Goal: Task Accomplishment & Management: Complete application form

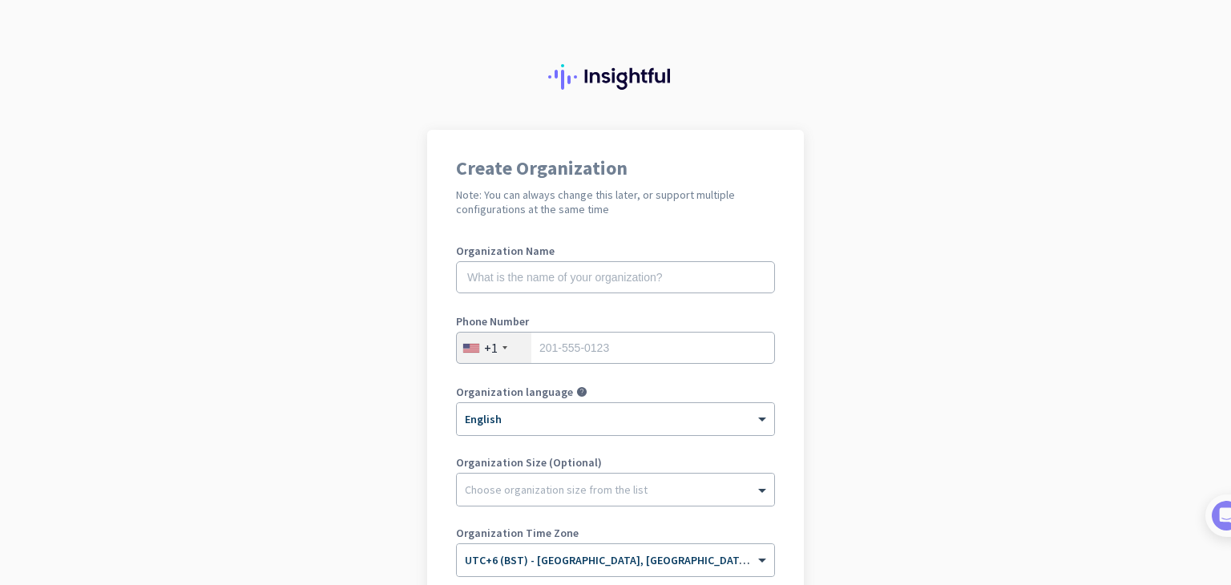
scroll to position [80, 0]
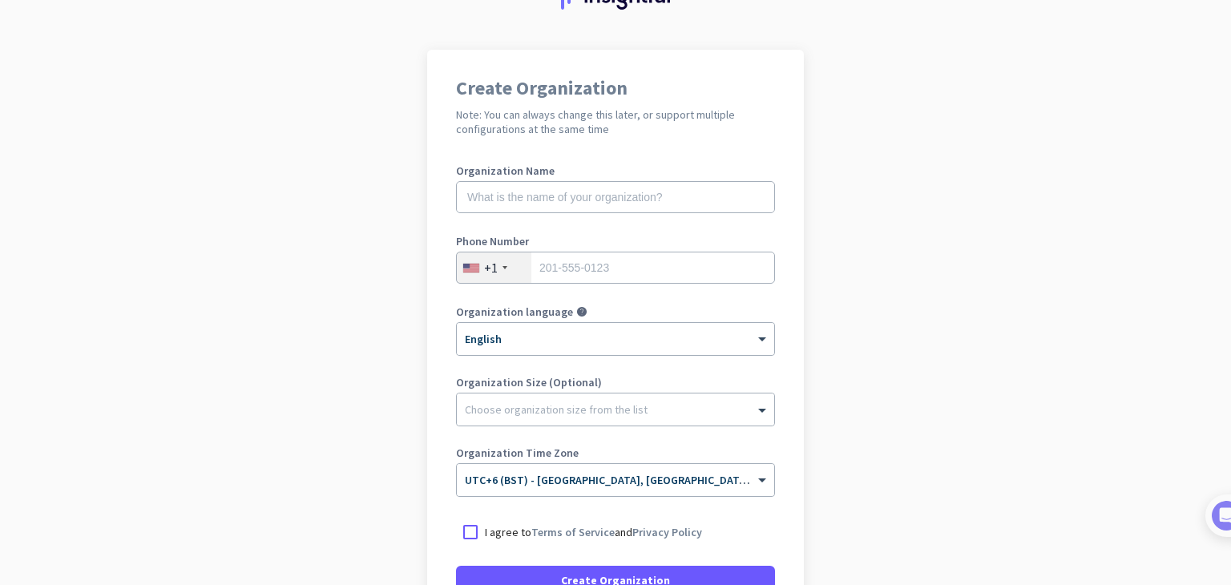
click at [503, 270] on div "+1" at bounding box center [494, 268] width 75 height 30
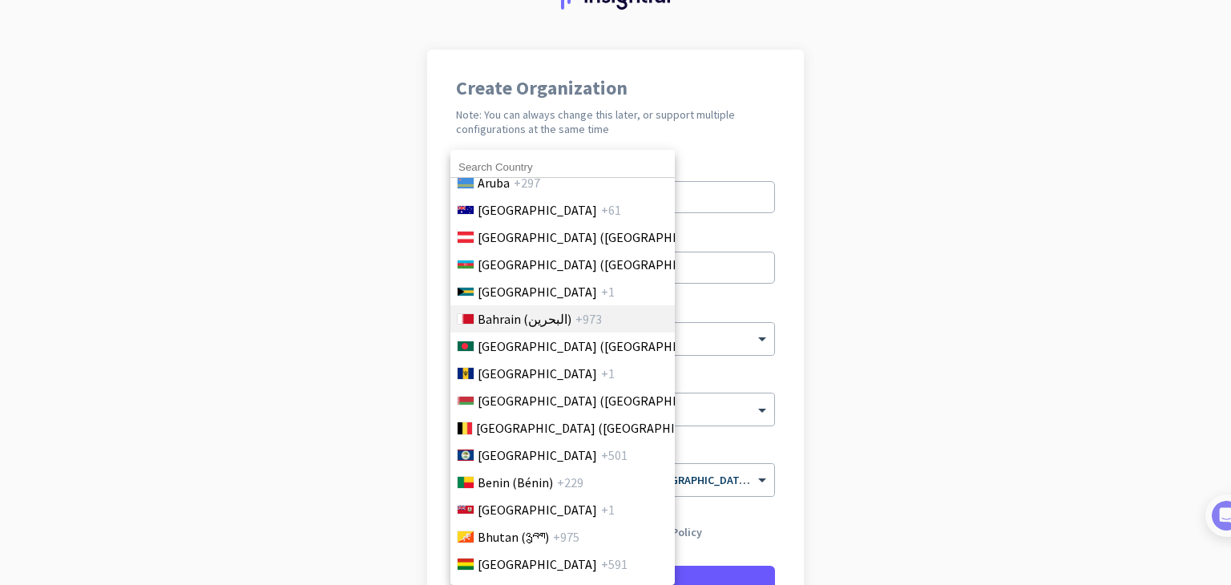
scroll to position [481, 0]
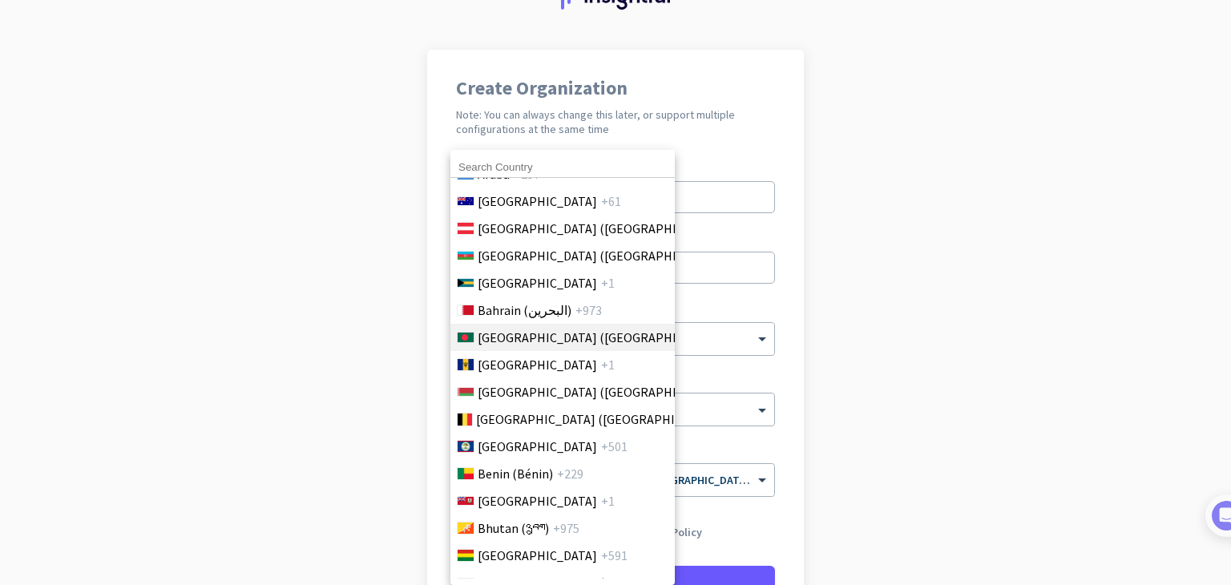
click at [513, 329] on span "[GEOGRAPHIC_DATA] ([GEOGRAPHIC_DATA])" at bounding box center [603, 337] width 250 height 19
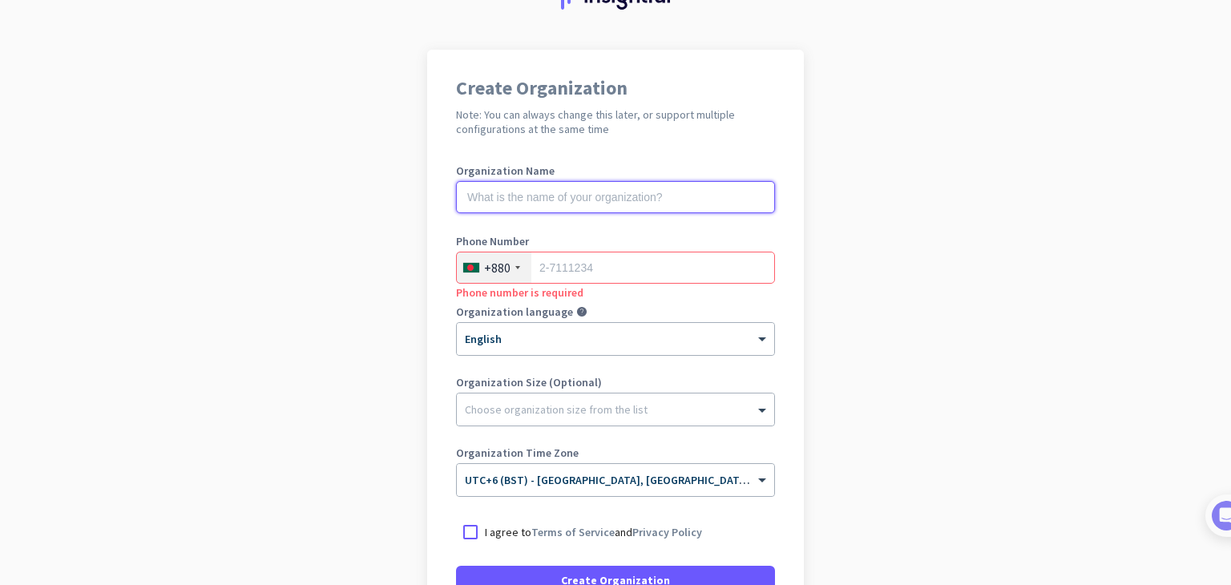
click at [529, 200] on input "text" at bounding box center [615, 197] width 319 height 32
type input "Remote kitchen"
click at [545, 277] on input "tel" at bounding box center [615, 268] width 319 height 32
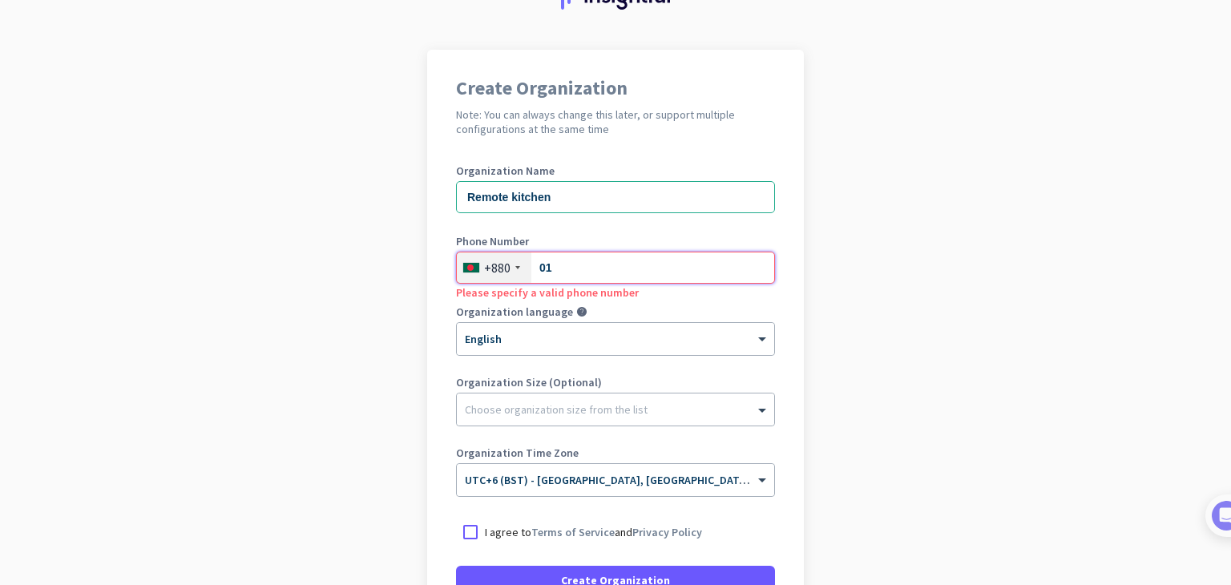
type input "0"
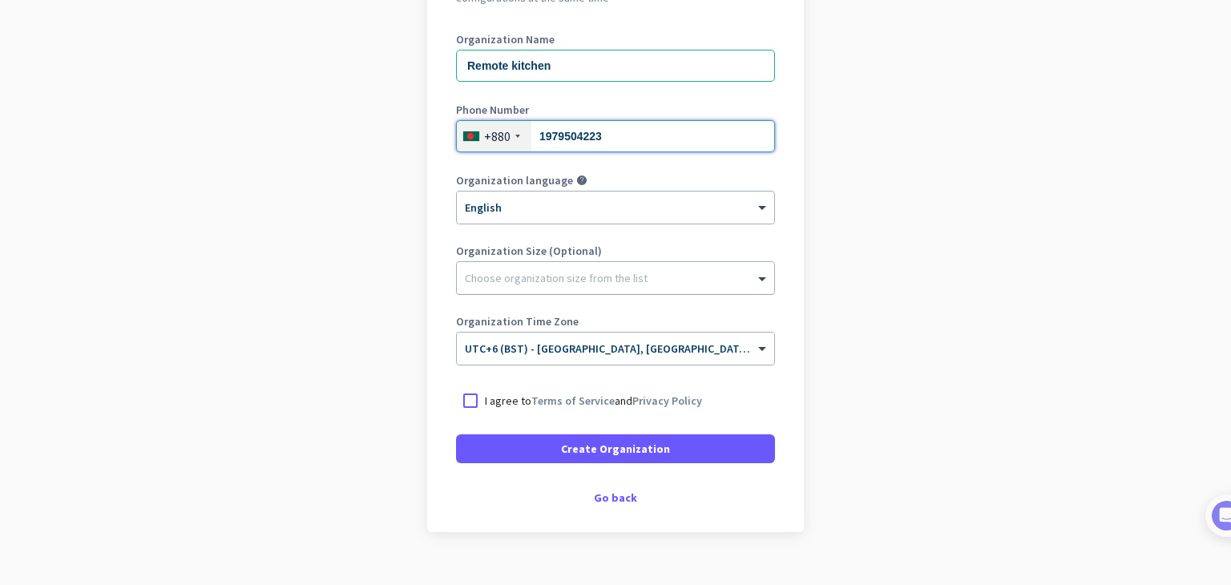
scroll to position [239, 0]
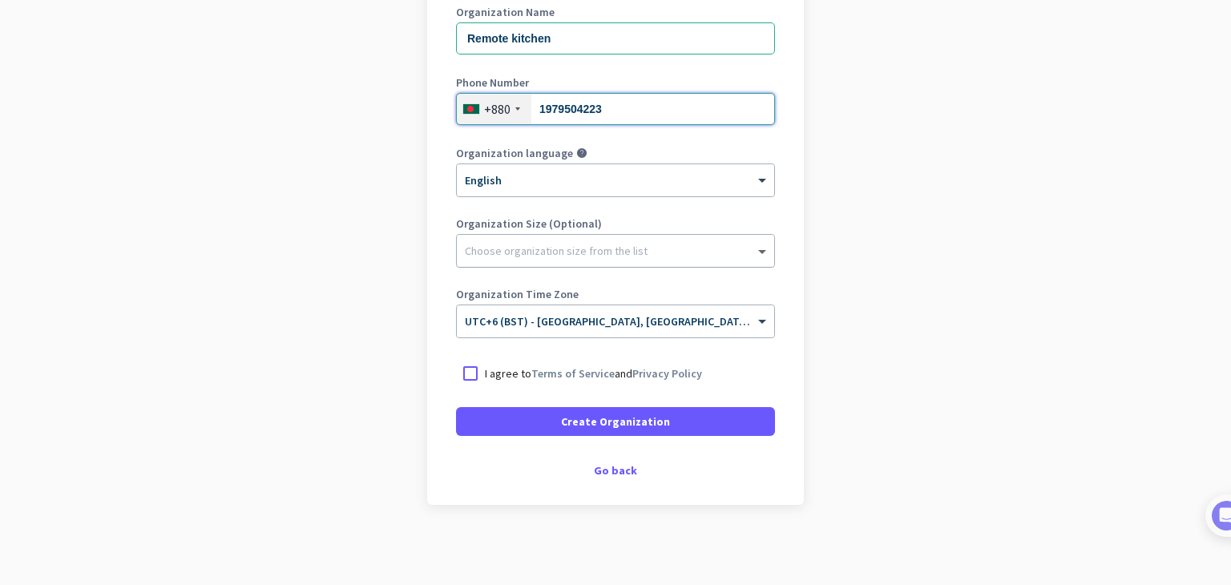
type input "1979504223"
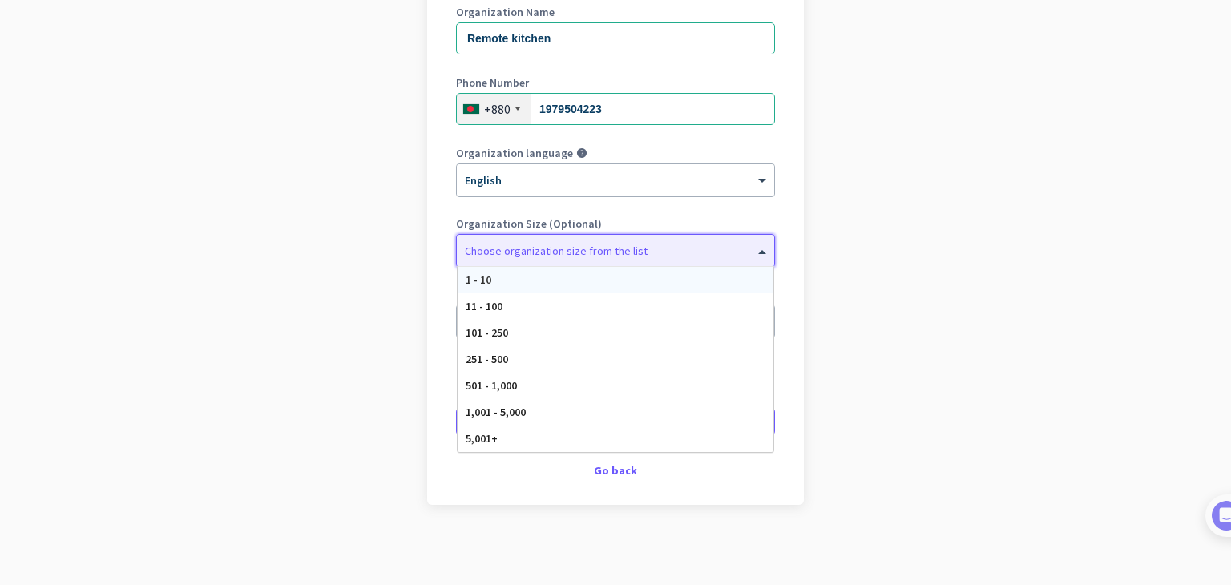
click at [754, 253] on span at bounding box center [764, 251] width 20 height 16
click at [519, 281] on div "1 - 10" at bounding box center [616, 280] width 316 height 26
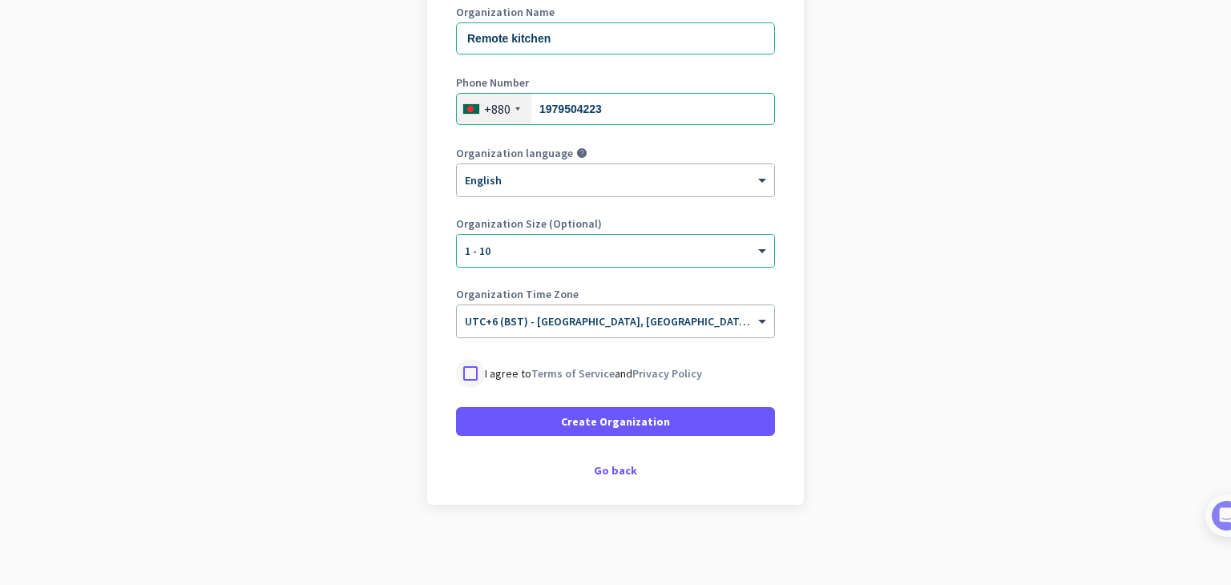
click at [464, 378] on div at bounding box center [470, 373] width 29 height 29
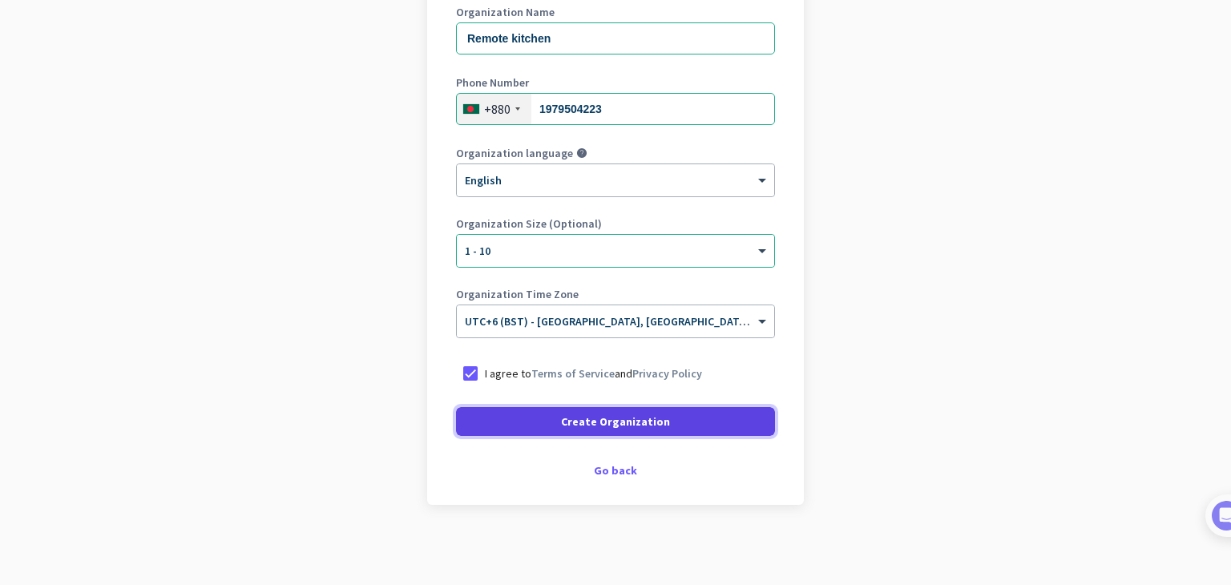
click at [610, 431] on span at bounding box center [615, 421] width 319 height 38
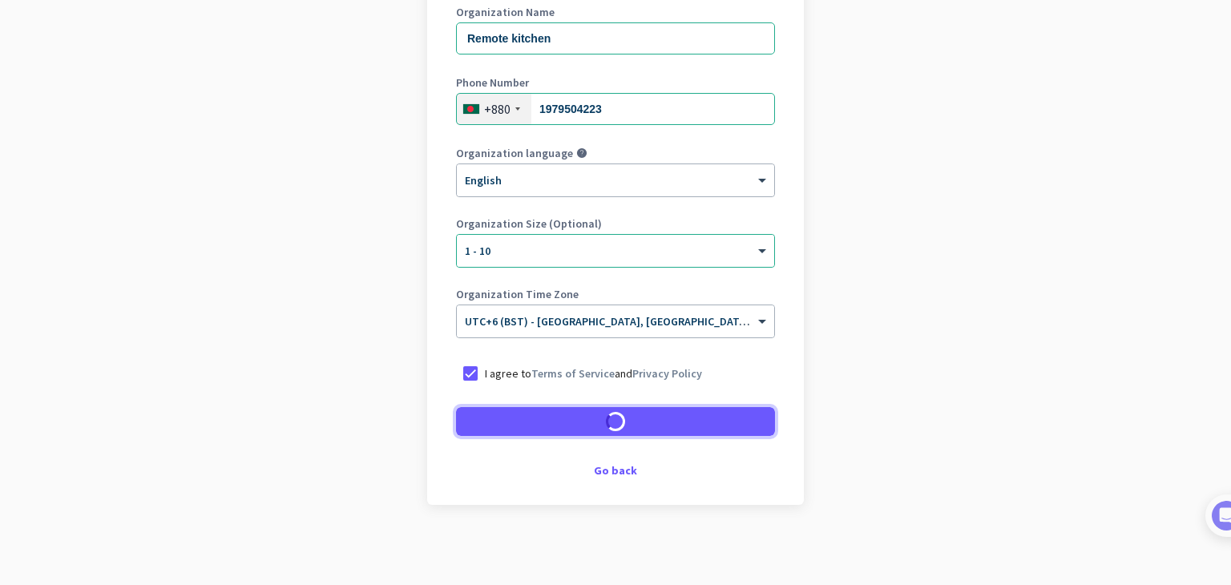
scroll to position [191, 0]
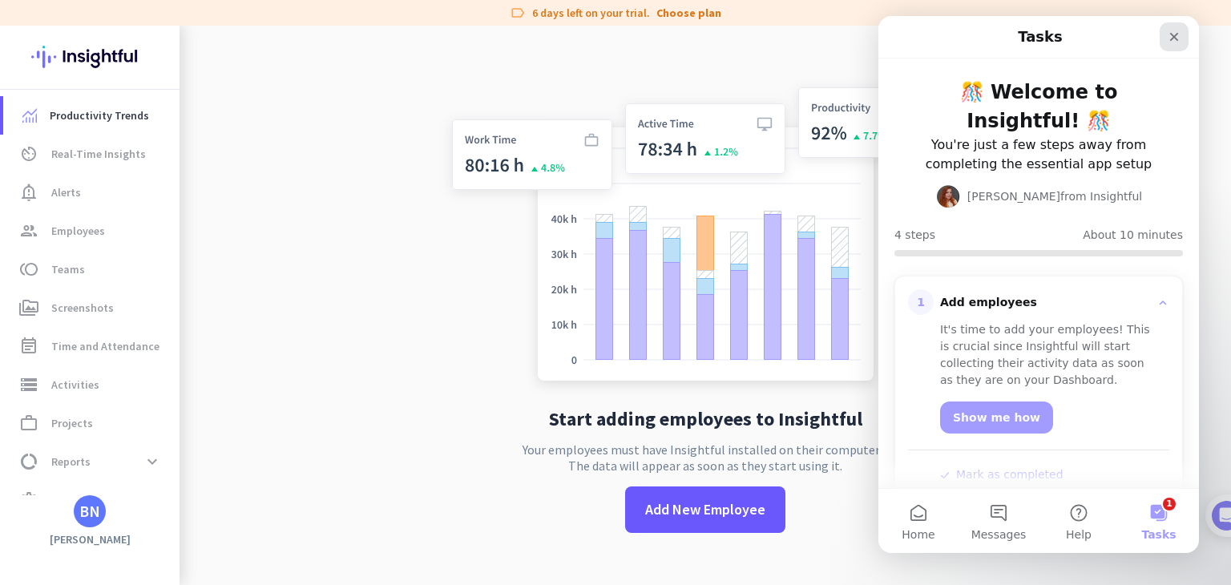
click at [1169, 39] on icon "Close" at bounding box center [1174, 36] width 13 height 13
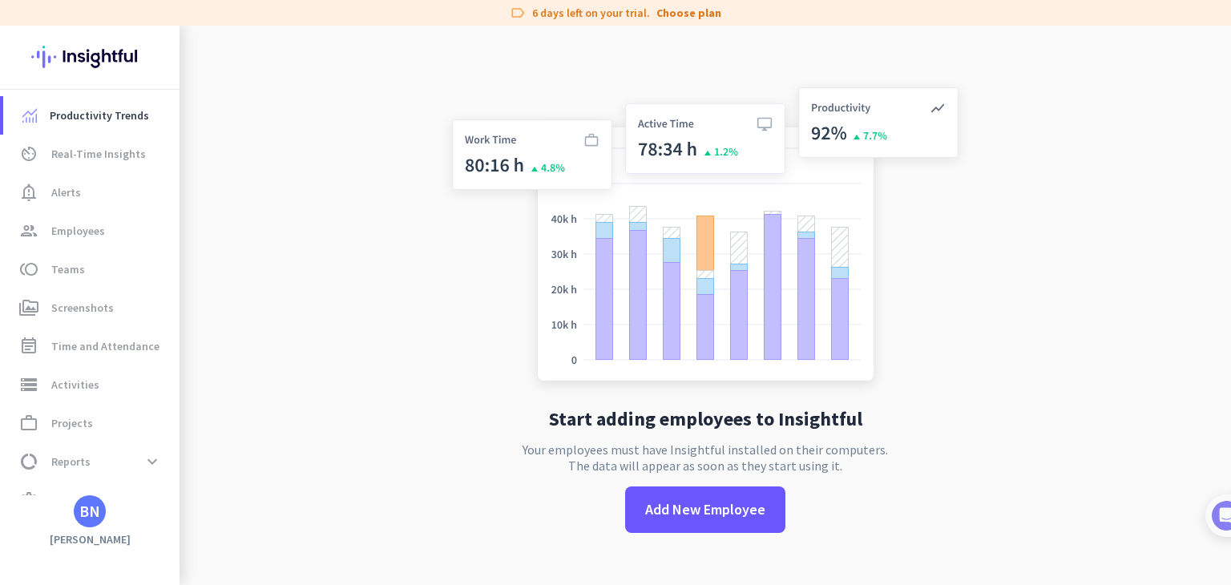
click at [91, 515] on div "BN" at bounding box center [89, 511] width 21 height 16
click at [173, 422] on span "Organizations" at bounding box center [166, 423] width 78 height 14
